Goal: Transaction & Acquisition: Obtain resource

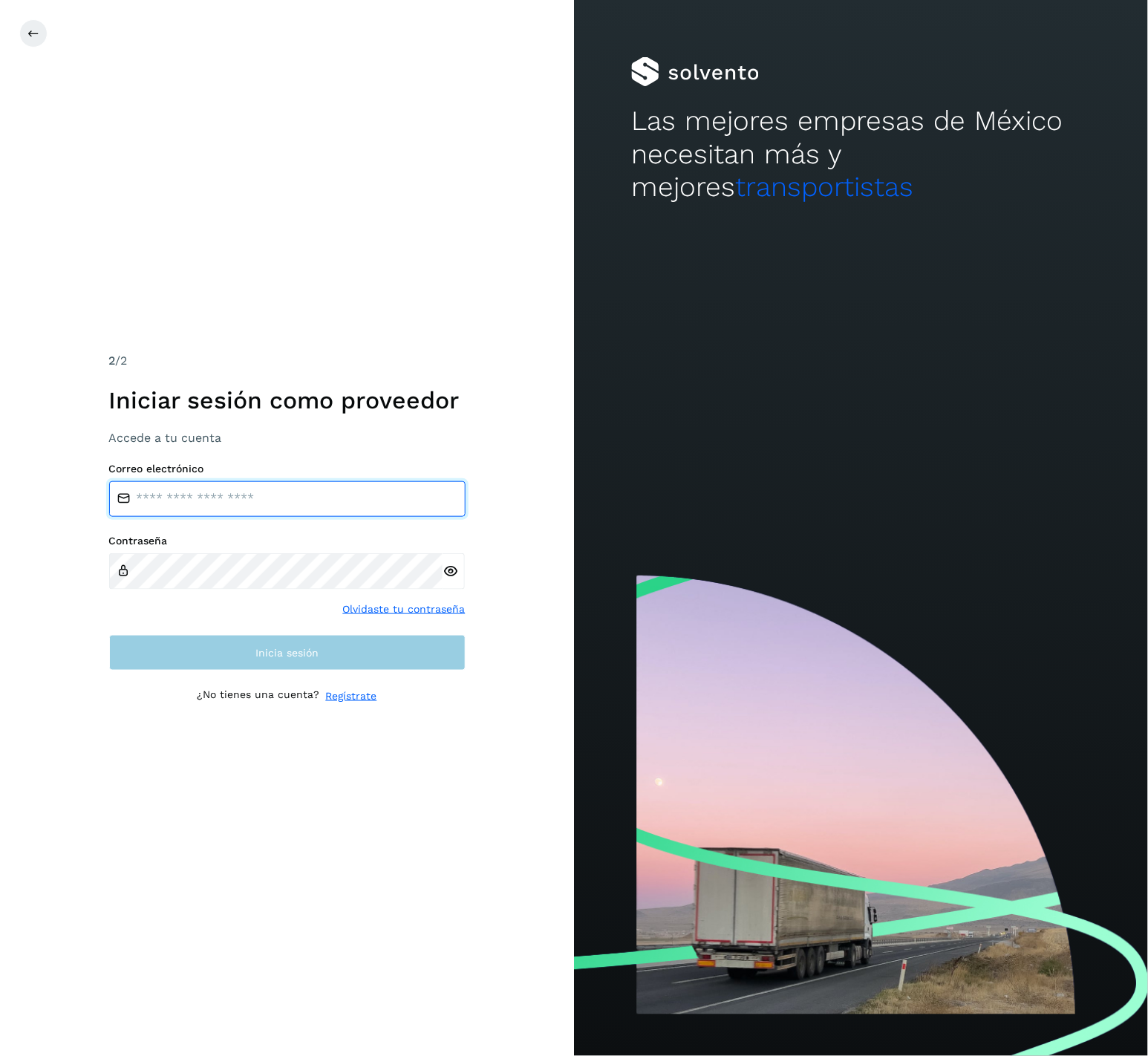
type input "**********"
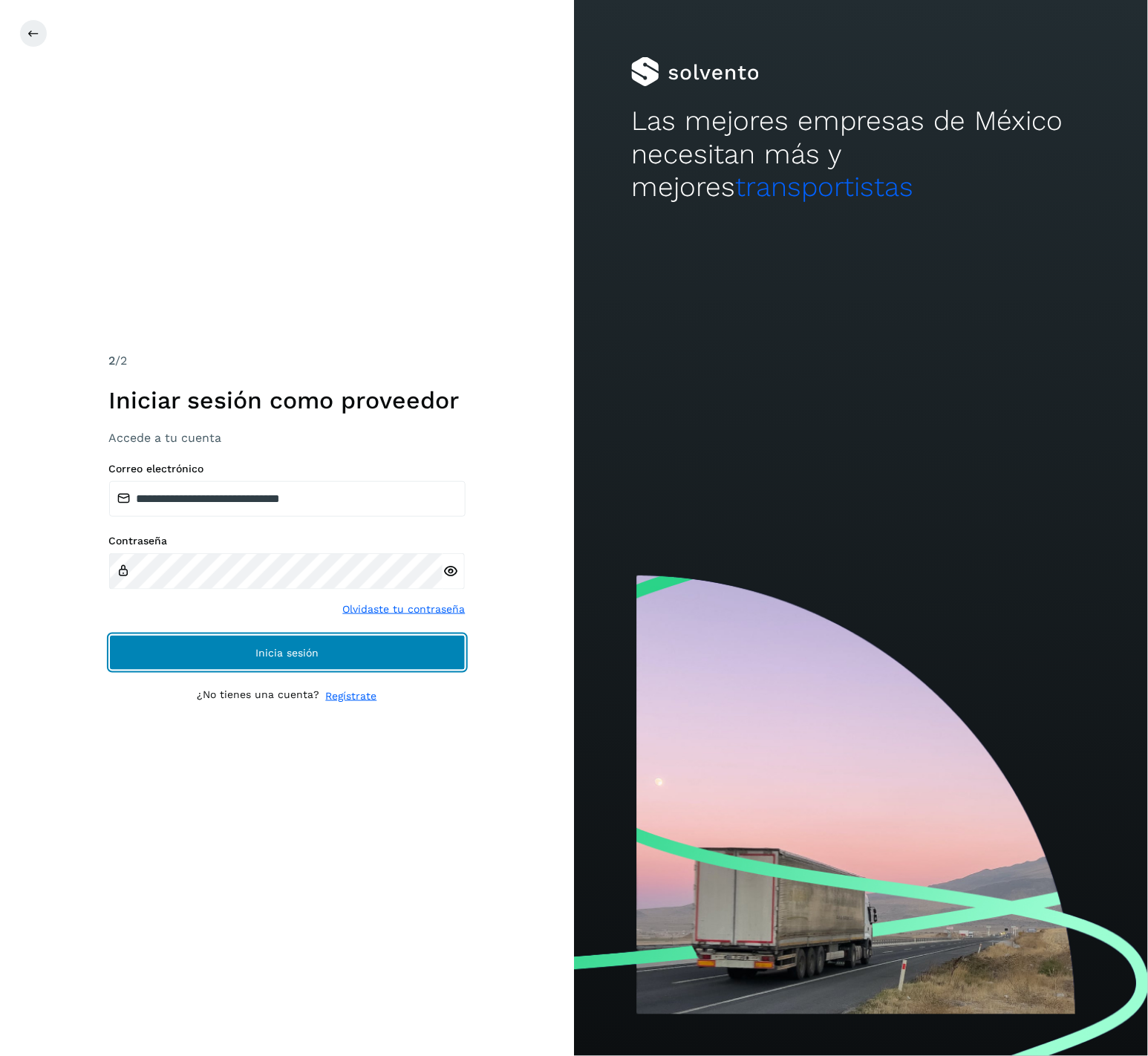
click at [327, 659] on button "Inicia sesión" at bounding box center [287, 652] width 357 height 36
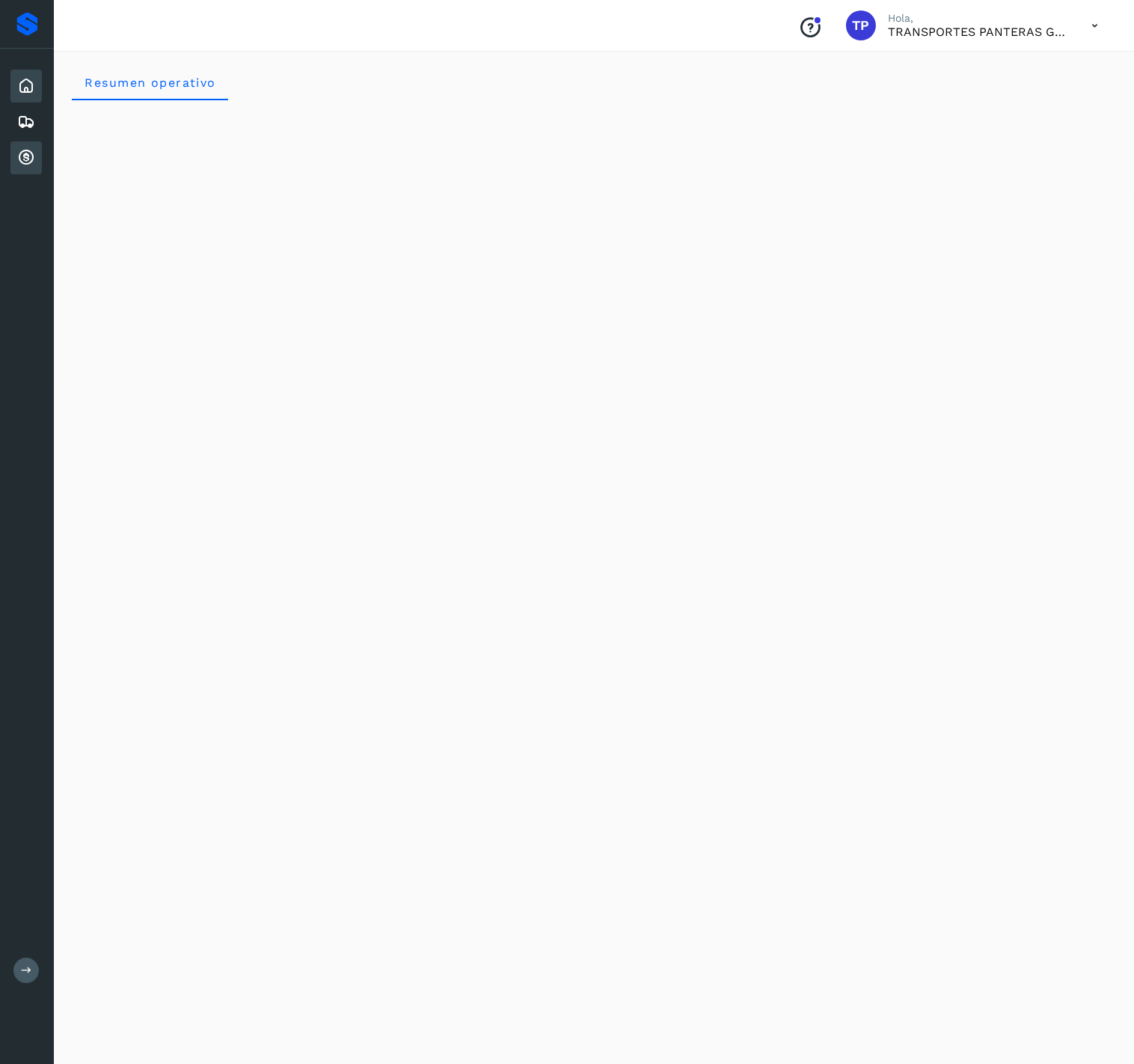
click at [22, 149] on icon at bounding box center [26, 157] width 18 height 18
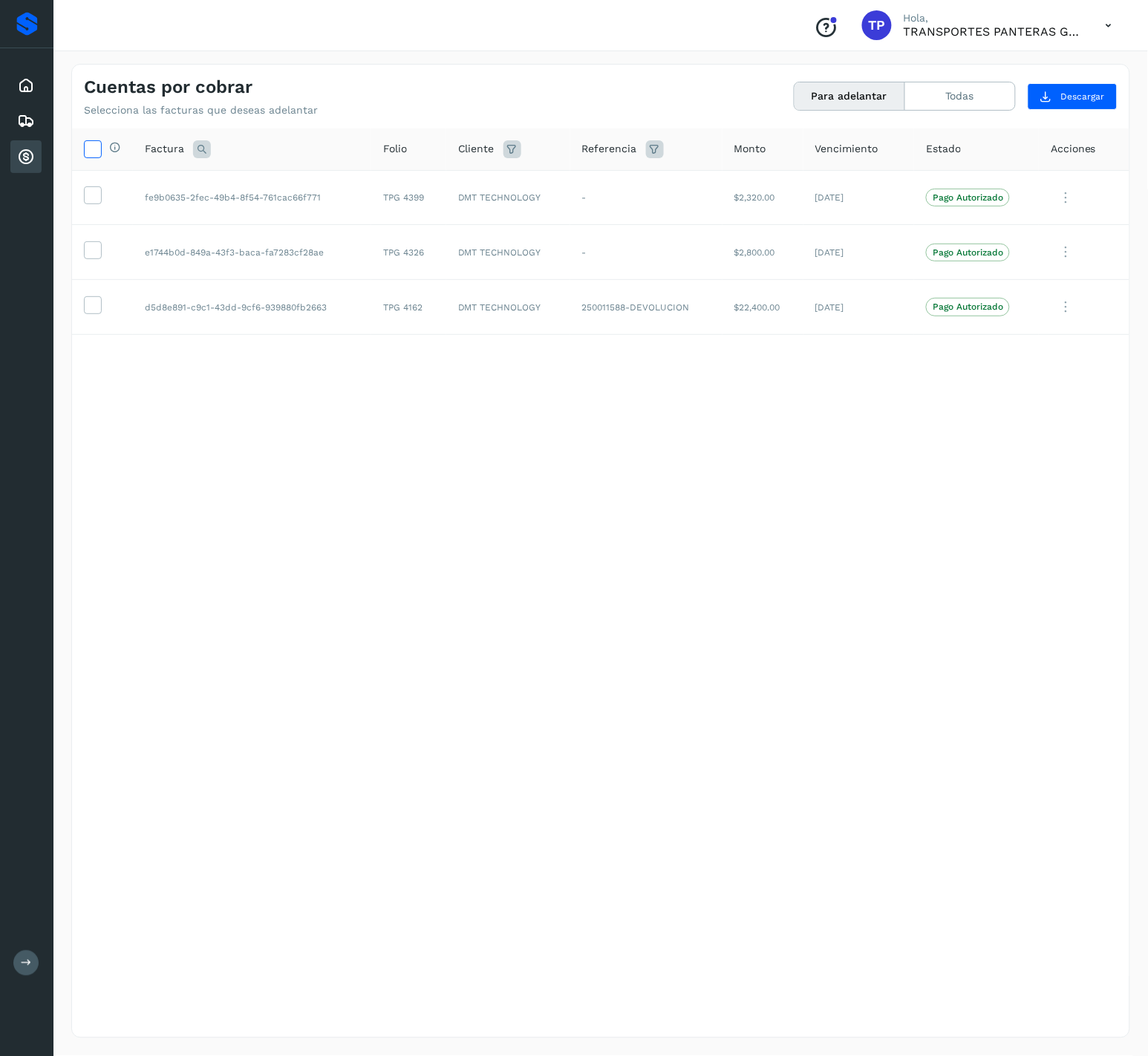
click at [97, 157] on span at bounding box center [92, 151] width 16 height 12
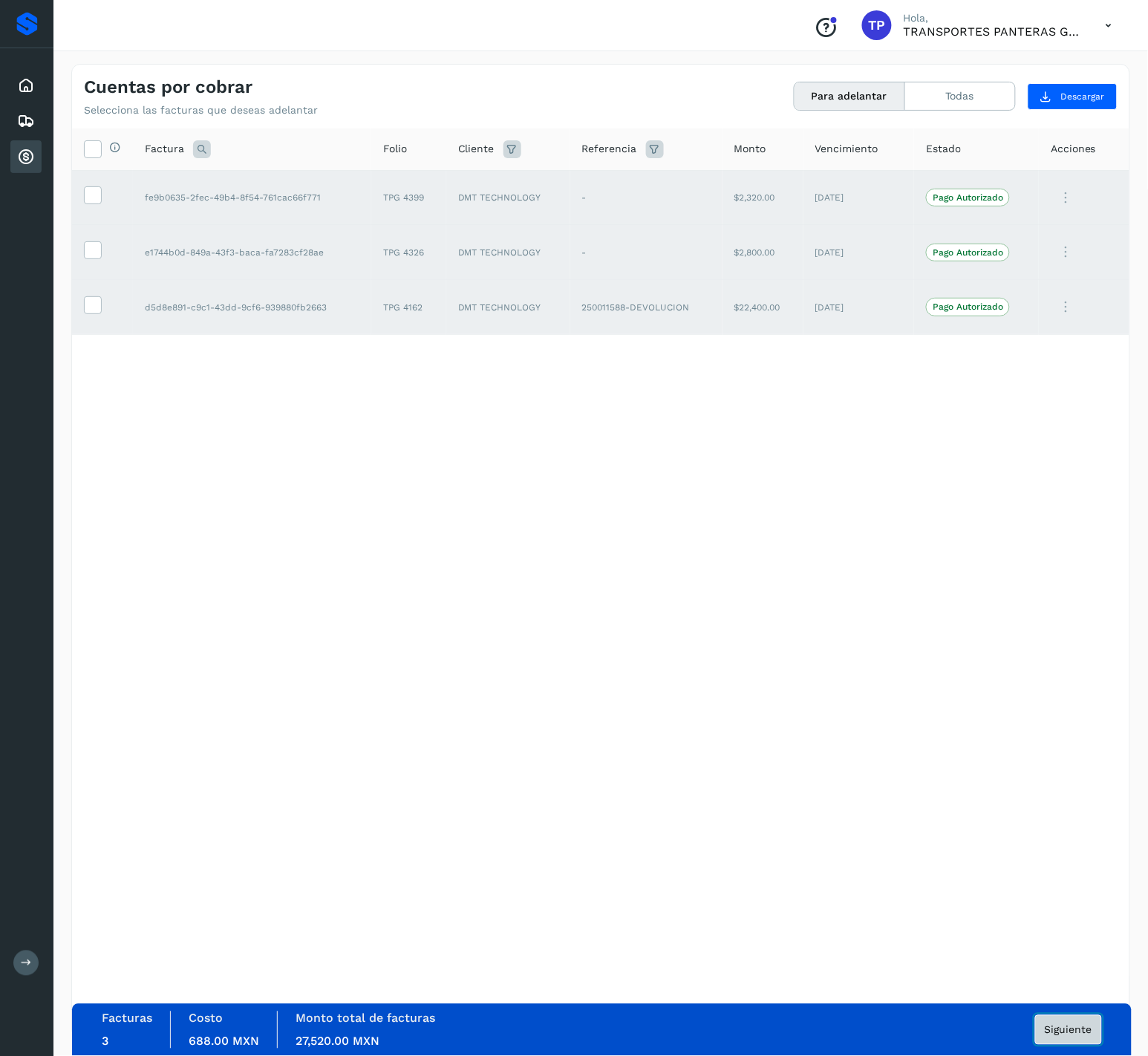
click at [1050, 1036] on button "Siguiente" at bounding box center [1068, 1029] width 67 height 30
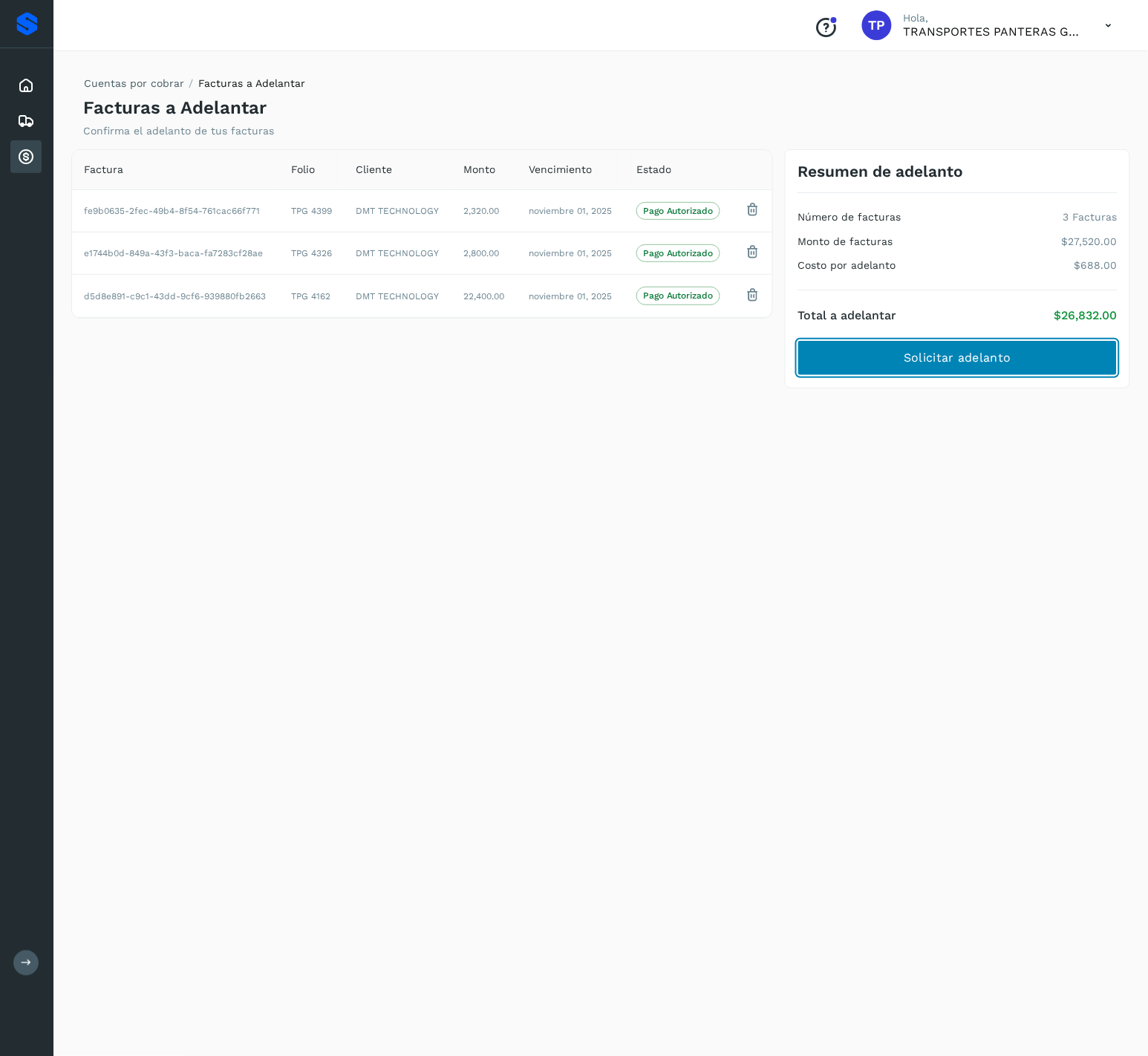
click at [935, 358] on span "Solicitar adelanto" at bounding box center [957, 357] width 107 height 16
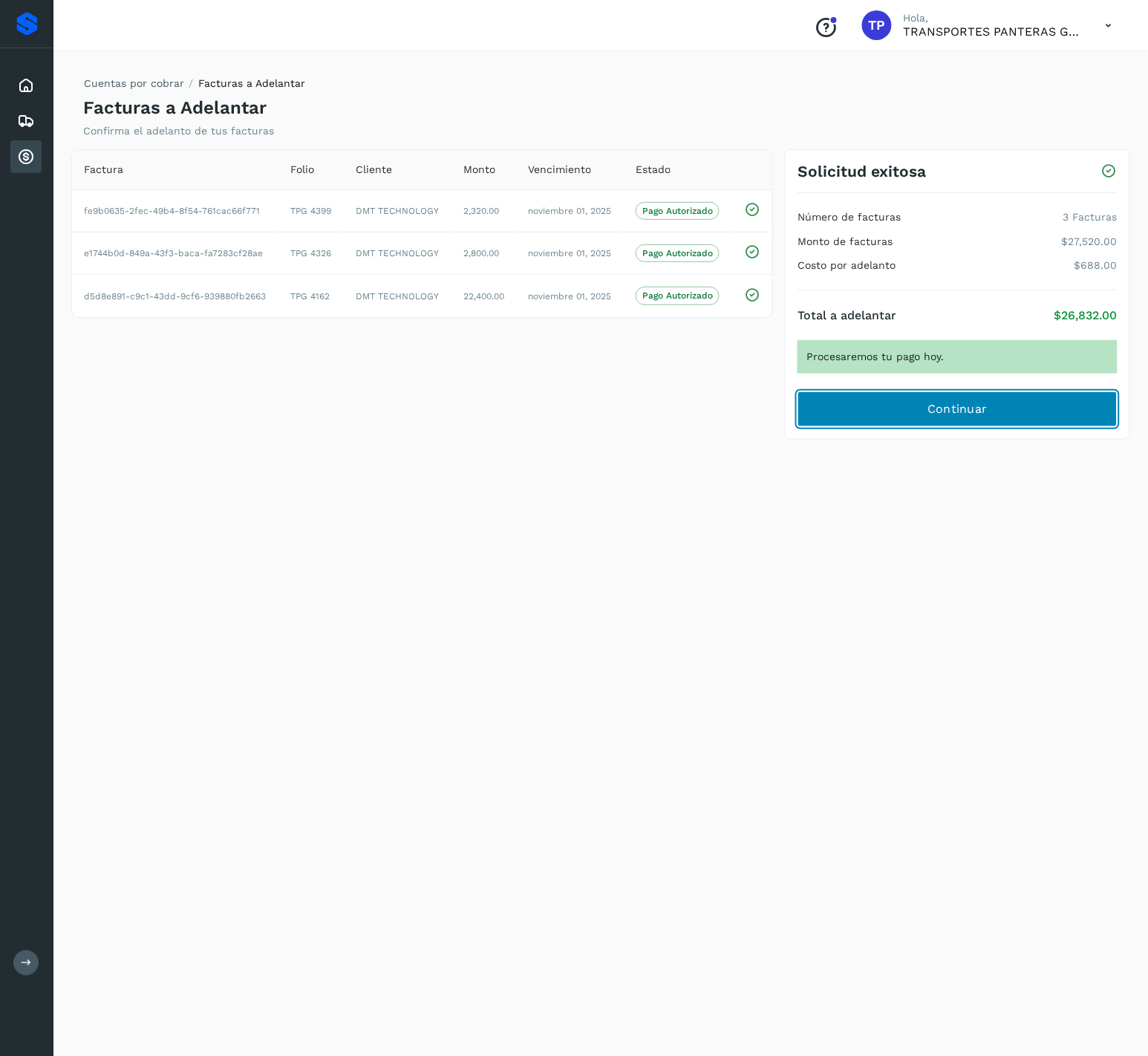
click at [1003, 418] on button "Continuar" at bounding box center [958, 409] width 320 height 36
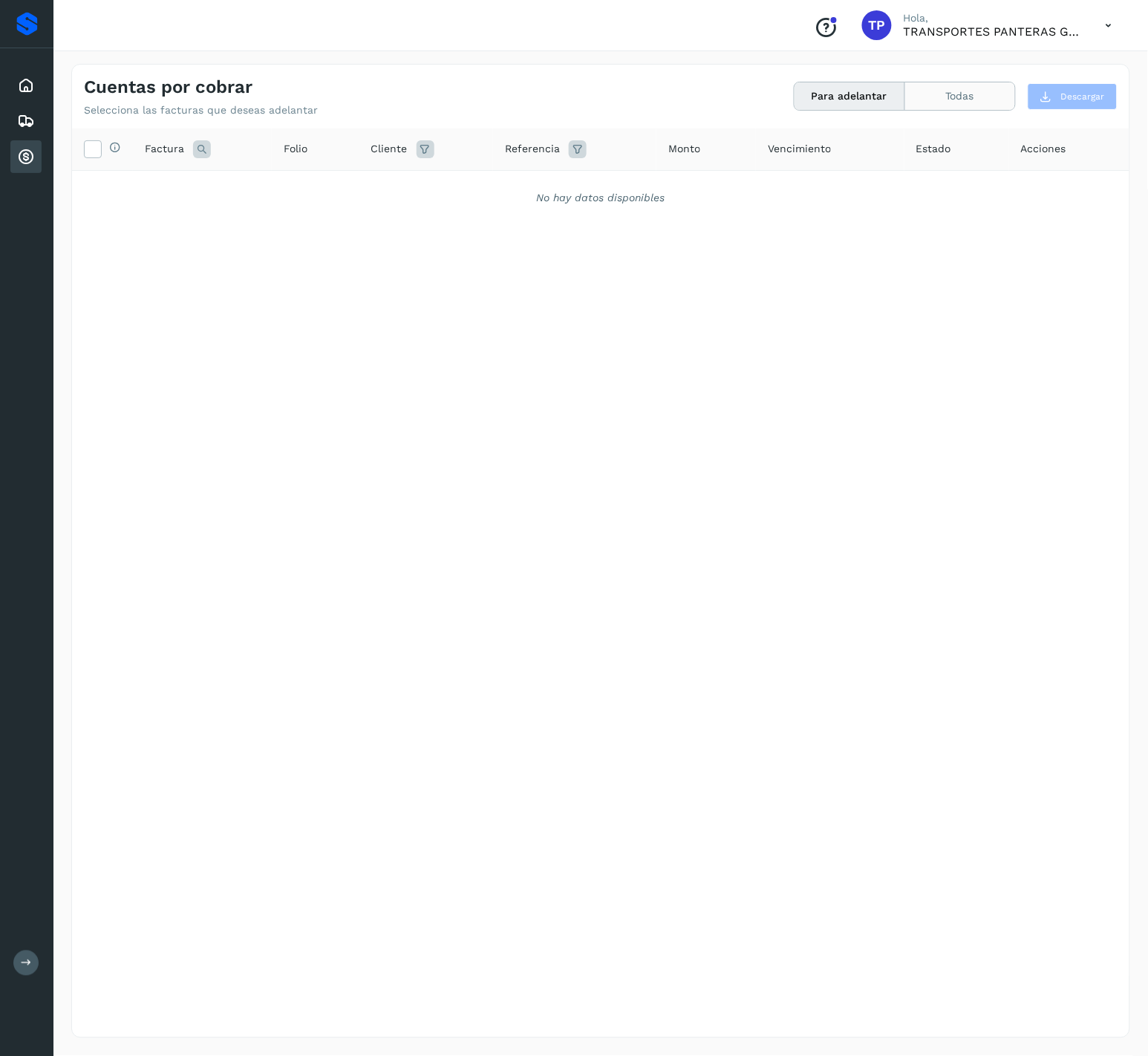
click at [955, 93] on button "Todas" at bounding box center [959, 96] width 110 height 27
click at [931, 98] on button "Todas" at bounding box center [959, 96] width 110 height 27
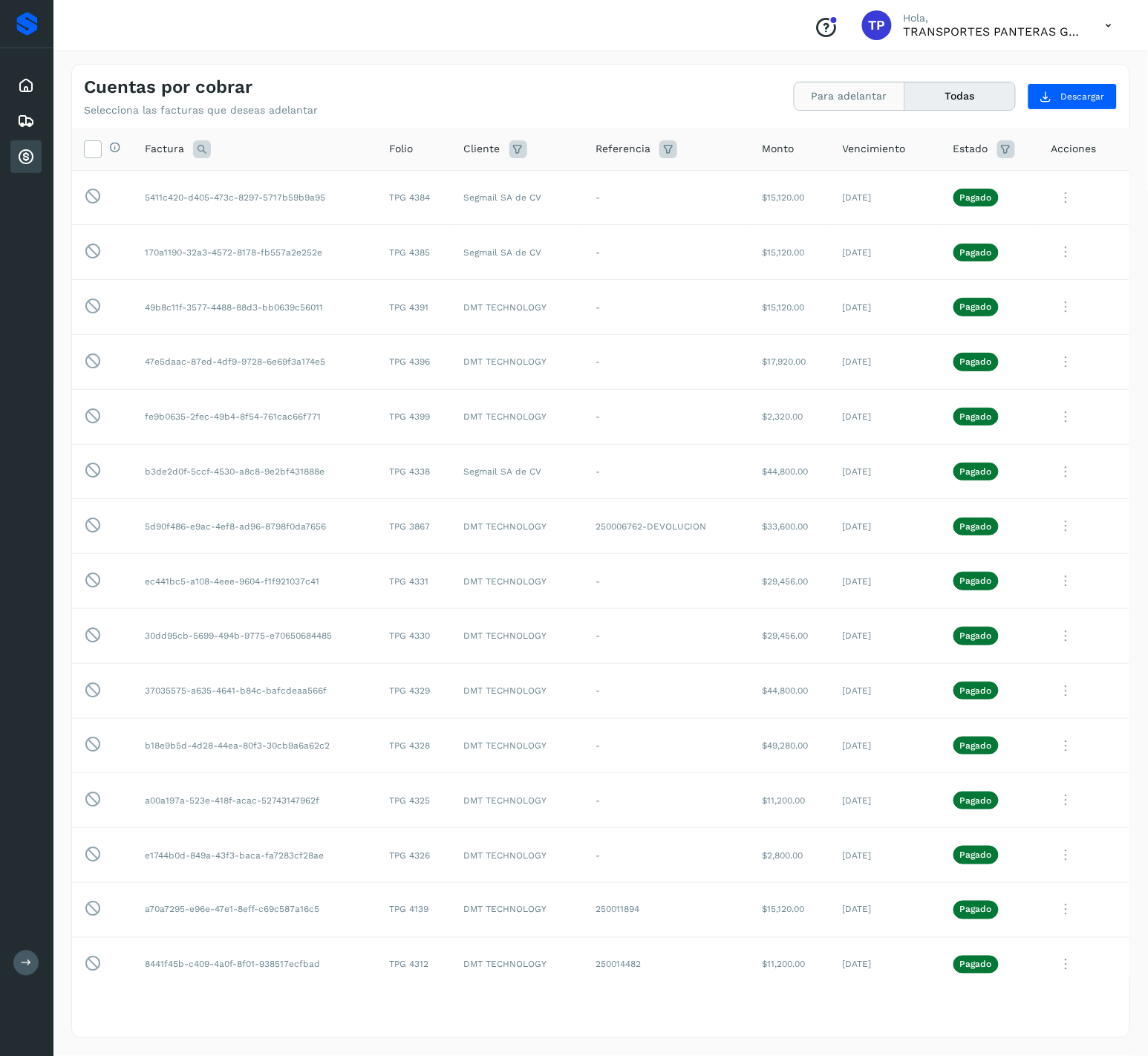
click at [855, 100] on button "Para adelantar" at bounding box center [850, 96] width 111 height 27
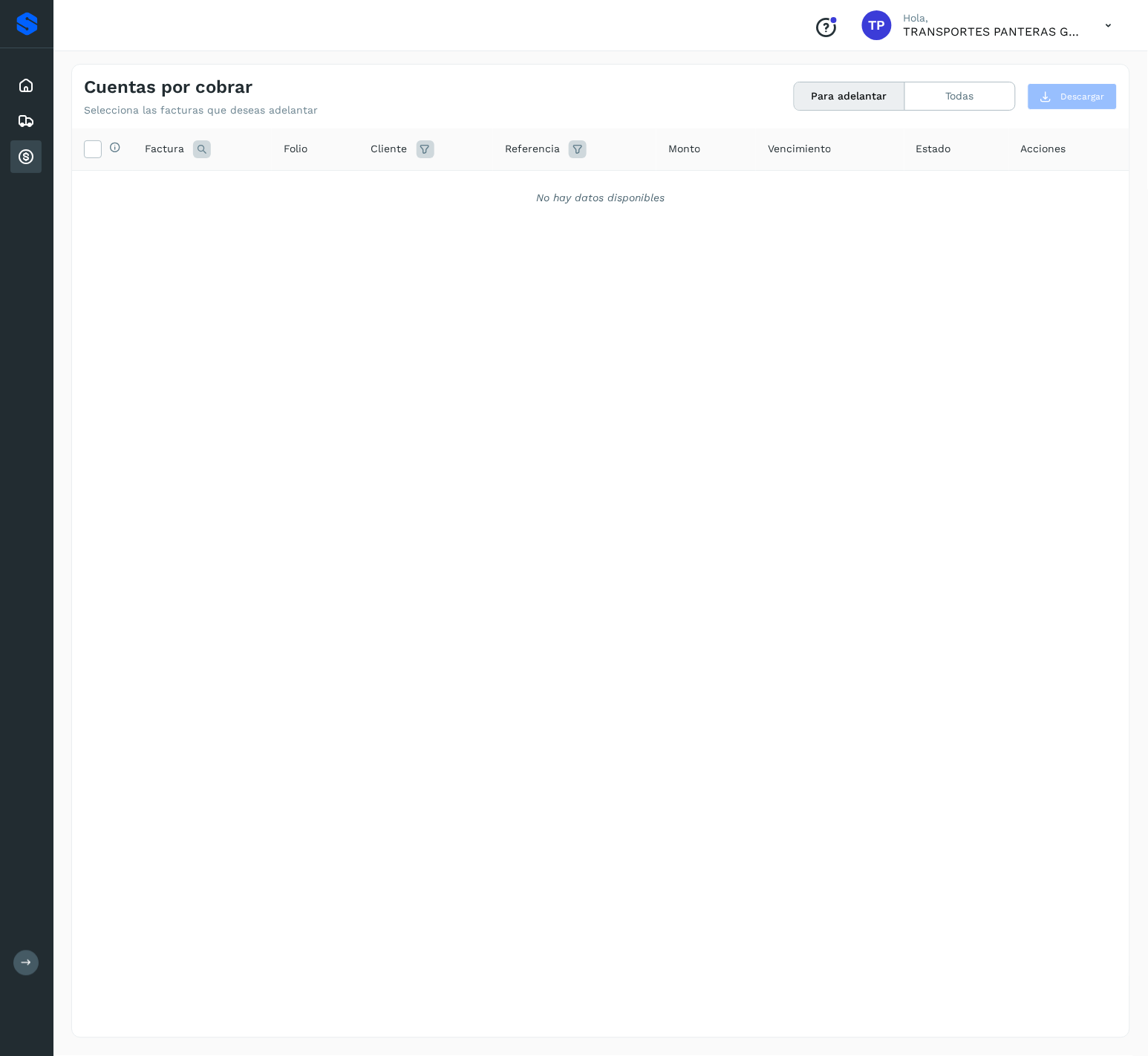
click at [950, 111] on div "Para adelantar Todas" at bounding box center [905, 96] width 222 height 29
click at [950, 97] on button "Todas" at bounding box center [959, 96] width 110 height 27
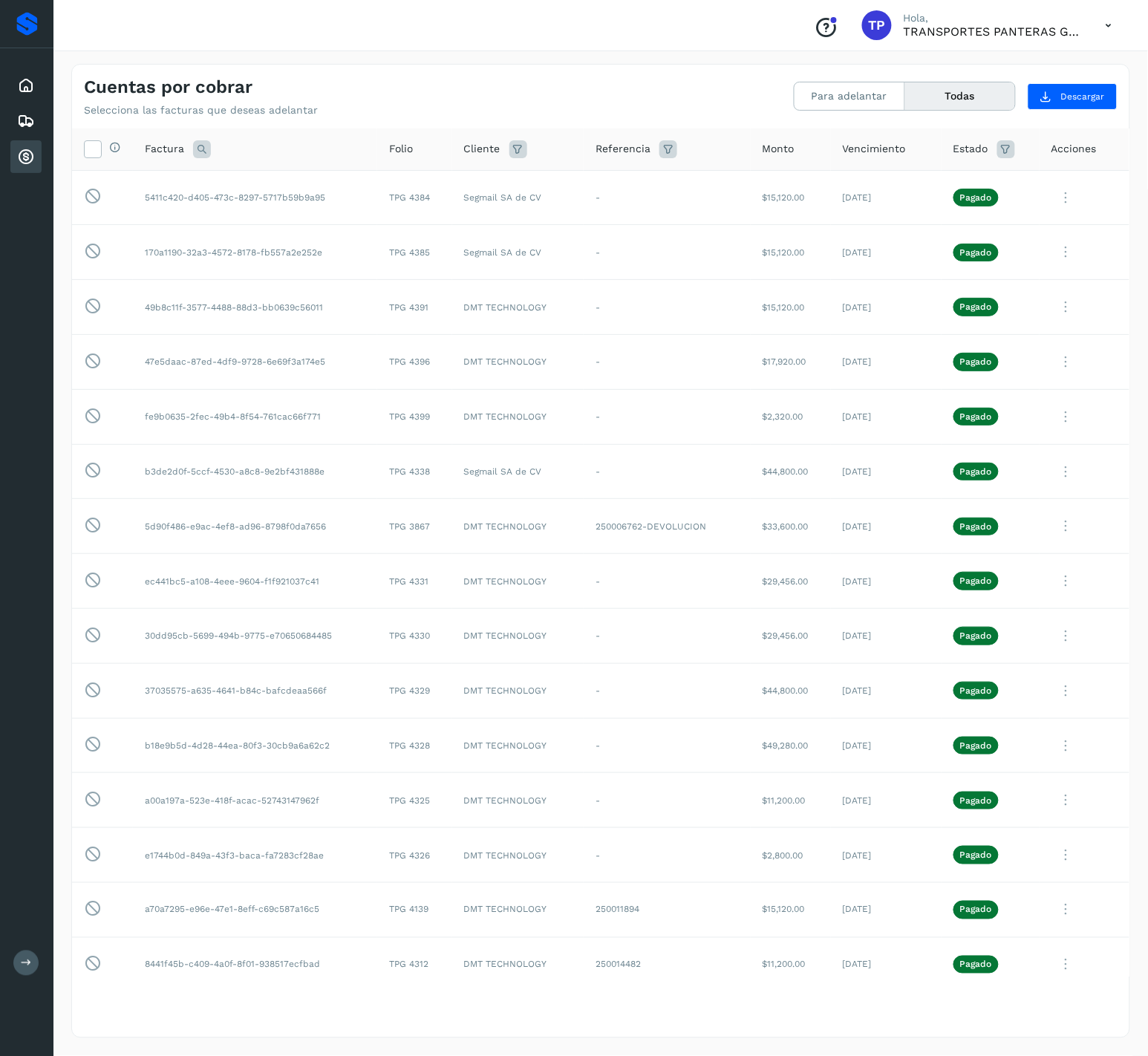
click at [561, 28] on div "Conoce nuestros beneficios TP Hola, TRANSPORTES PANTERAS GAPO S.A. DE C.V." at bounding box center [600, 26] width 1094 height 52
click at [403, 132] on th "Folio" at bounding box center [414, 150] width 74 height 42
click at [856, 104] on button "Para adelantar" at bounding box center [850, 96] width 111 height 27
